Goal: Transaction & Acquisition: Purchase product/service

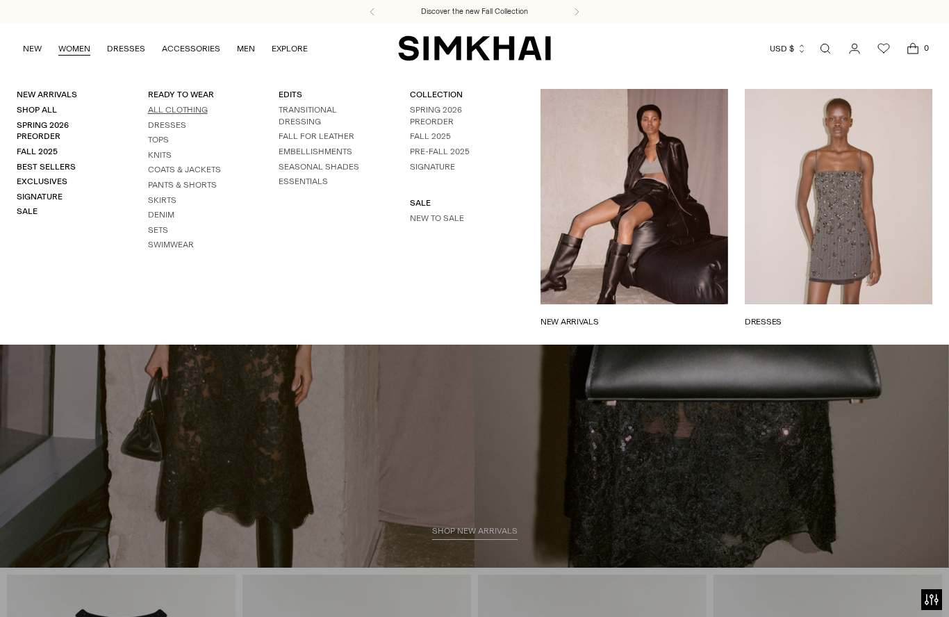
click at [160, 109] on link "All Clothing" at bounding box center [178, 110] width 60 height 10
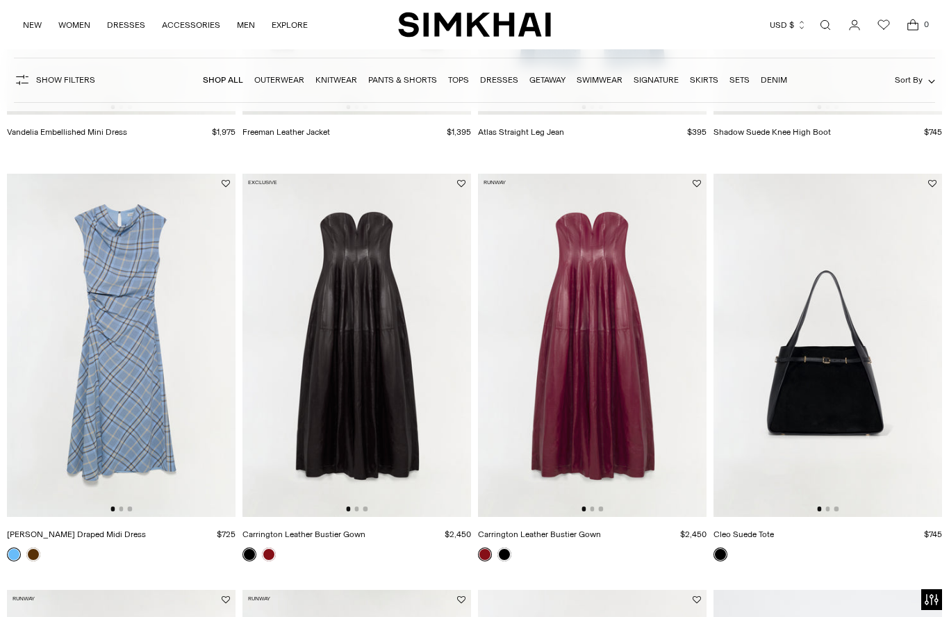
scroll to position [1260, 0]
click at [547, 378] on img at bounding box center [592, 344] width 228 height 343
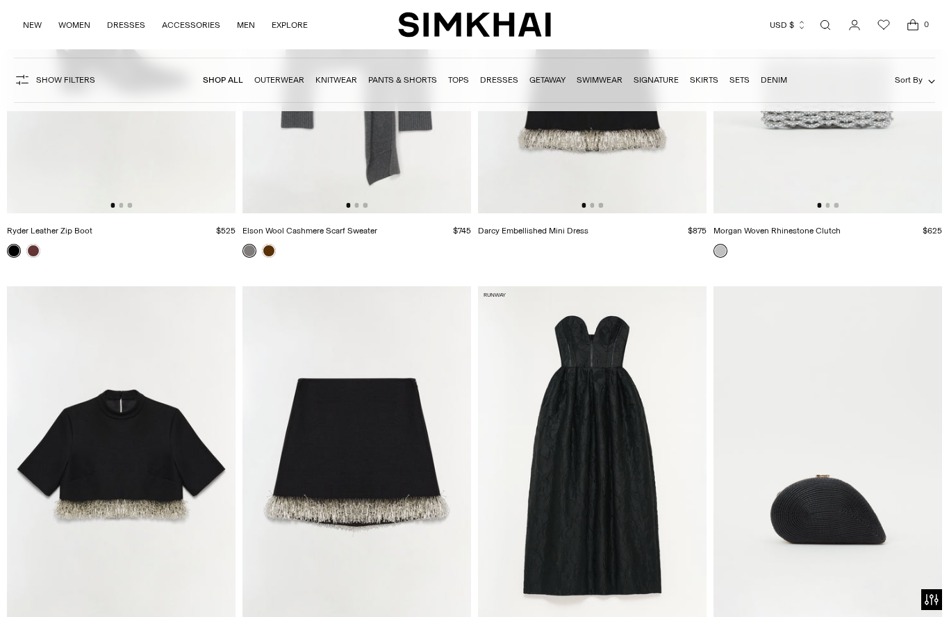
scroll to position [8232, 0]
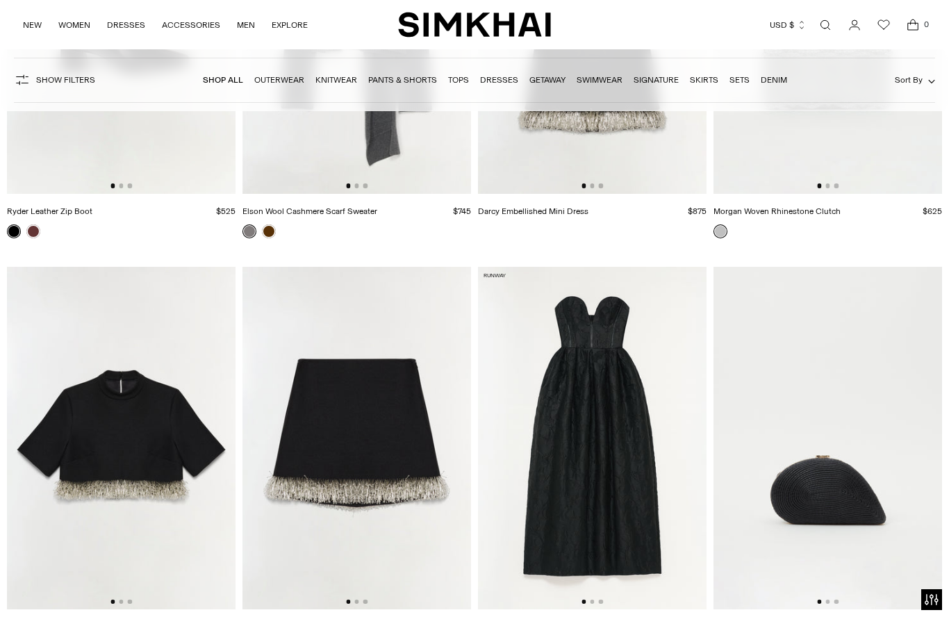
click at [535, 479] on img at bounding box center [592, 438] width 228 height 343
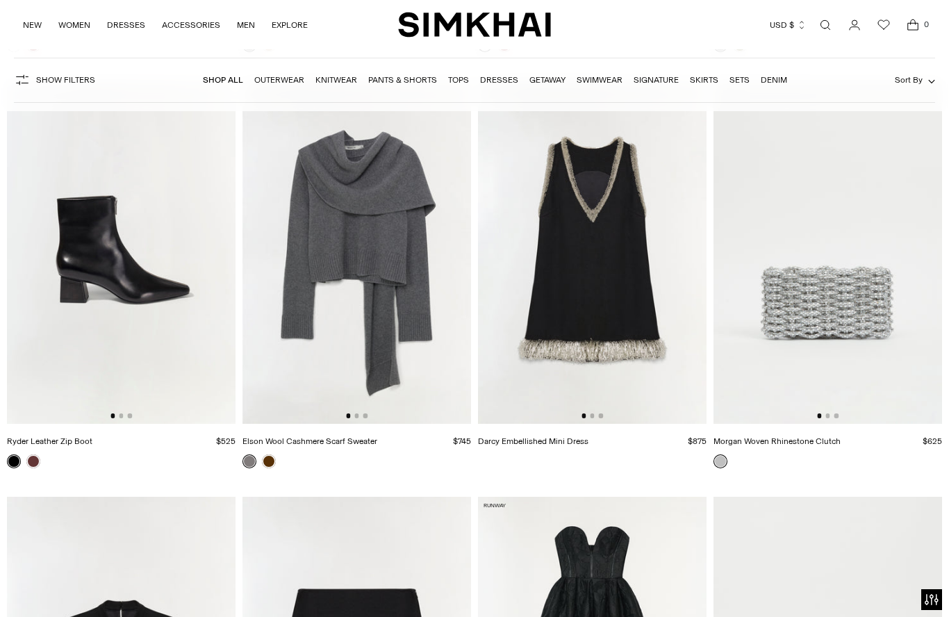
scroll to position [8110, 0]
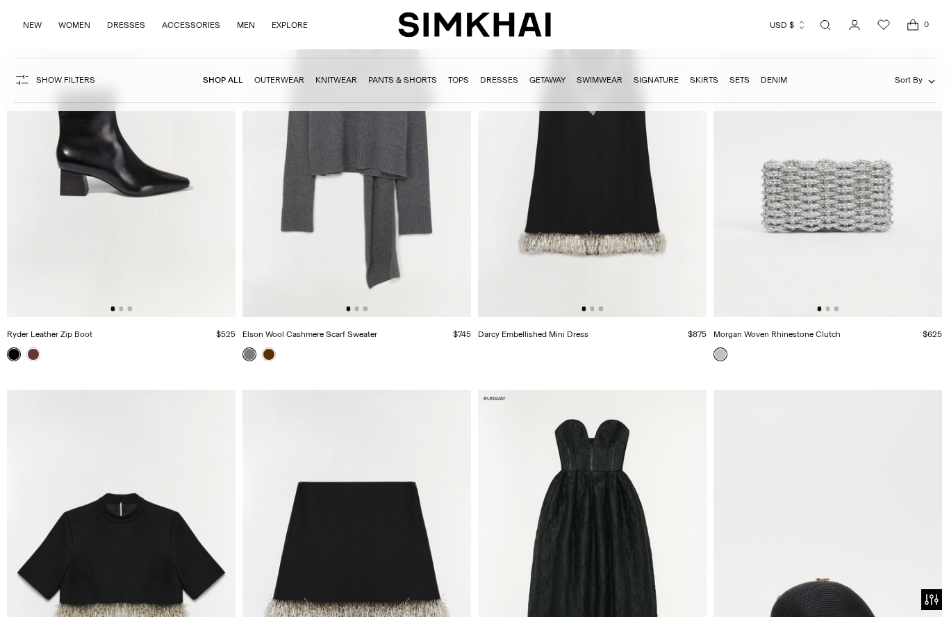
click at [547, 523] on img at bounding box center [592, 561] width 228 height 343
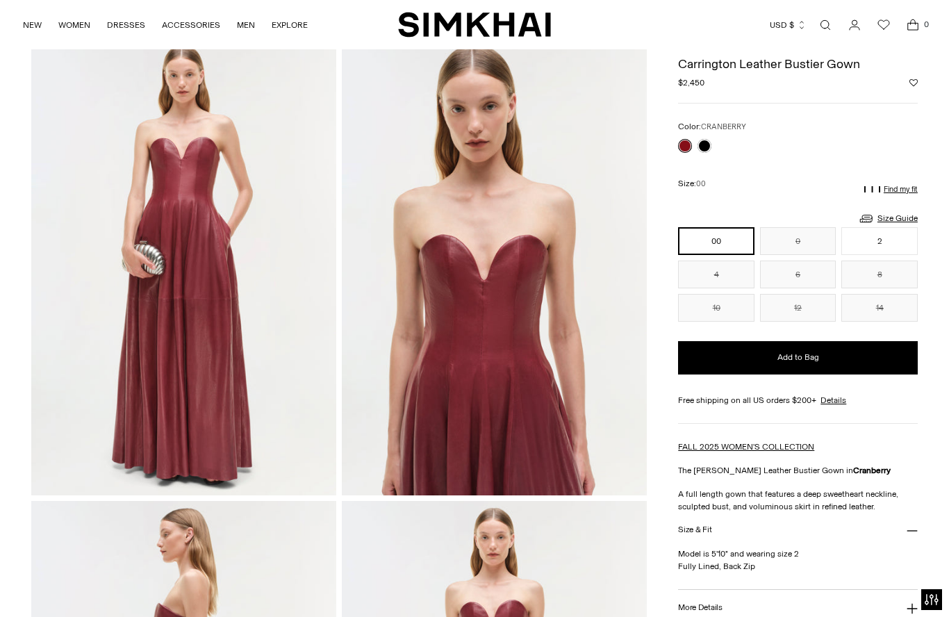
scroll to position [61, 0]
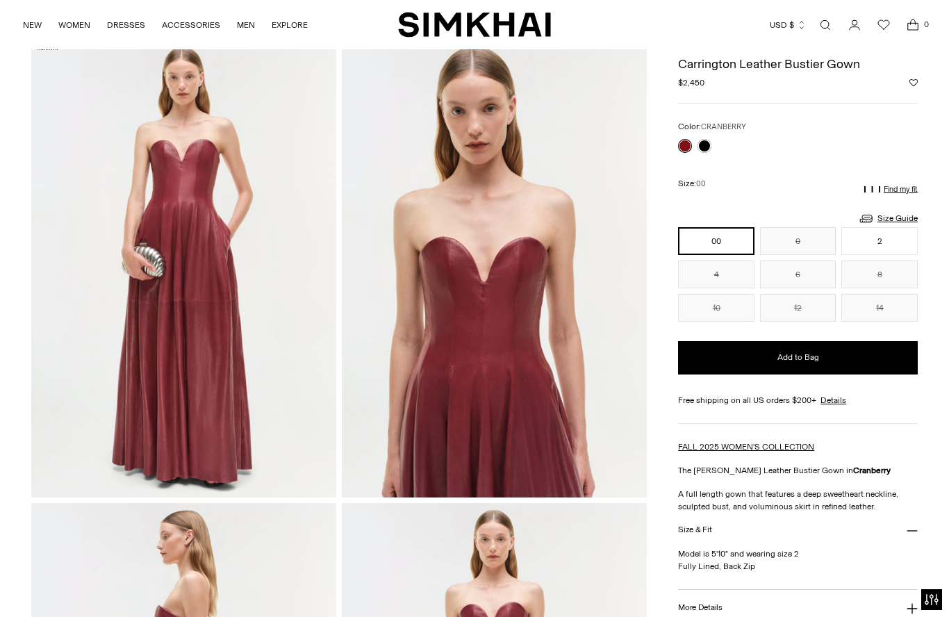
click at [38, 4] on nav "NEW WOMEN New Arrivals Shop All Spring 2026 Preorder Fall 2025 Best Sellers Exc…" at bounding box center [165, 24] width 285 height 49
